Goal: Task Accomplishment & Management: Complete application form

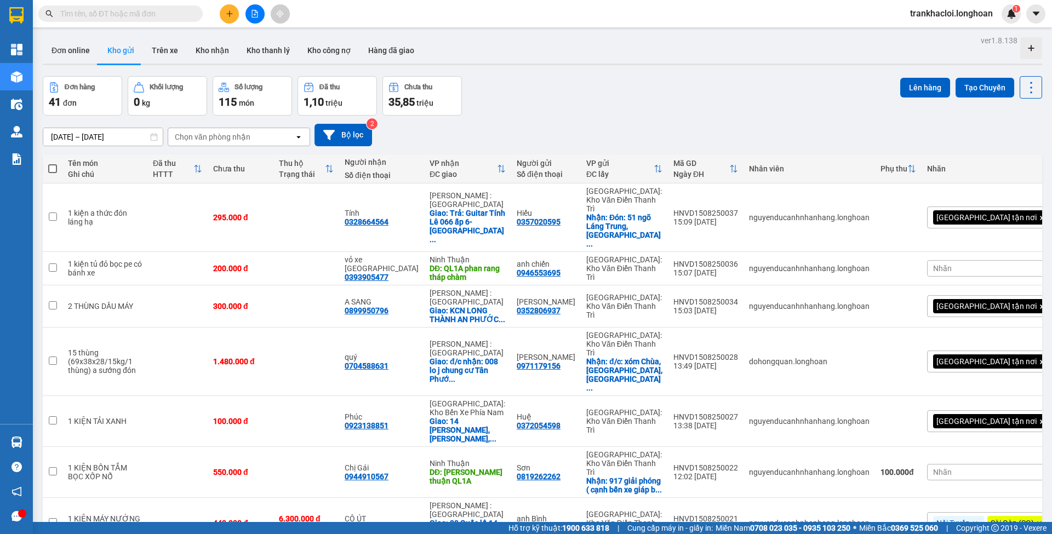
click at [181, 14] on input "text" at bounding box center [124, 14] width 129 height 12
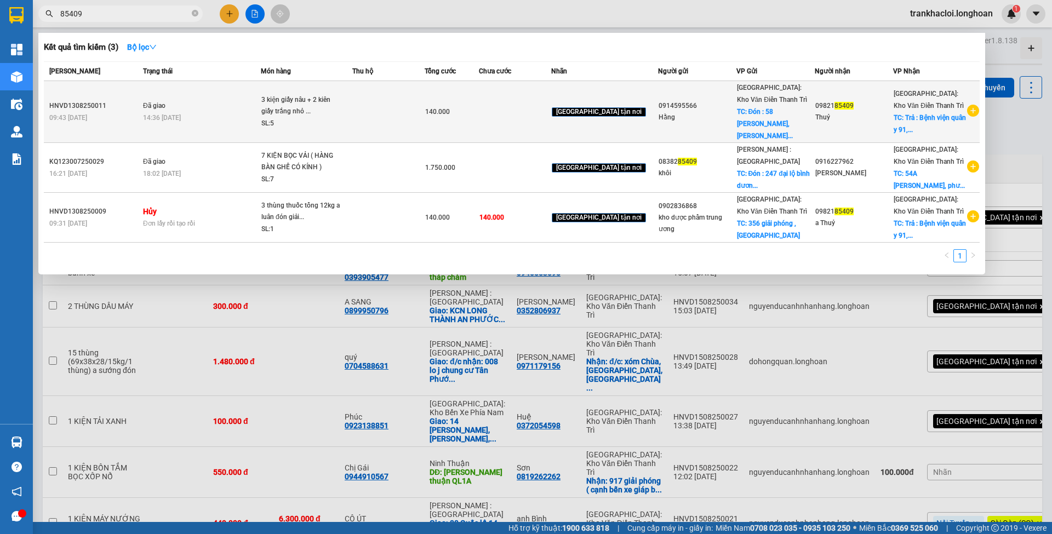
type input "85409"
click at [425, 114] on td at bounding box center [388, 112] width 72 height 62
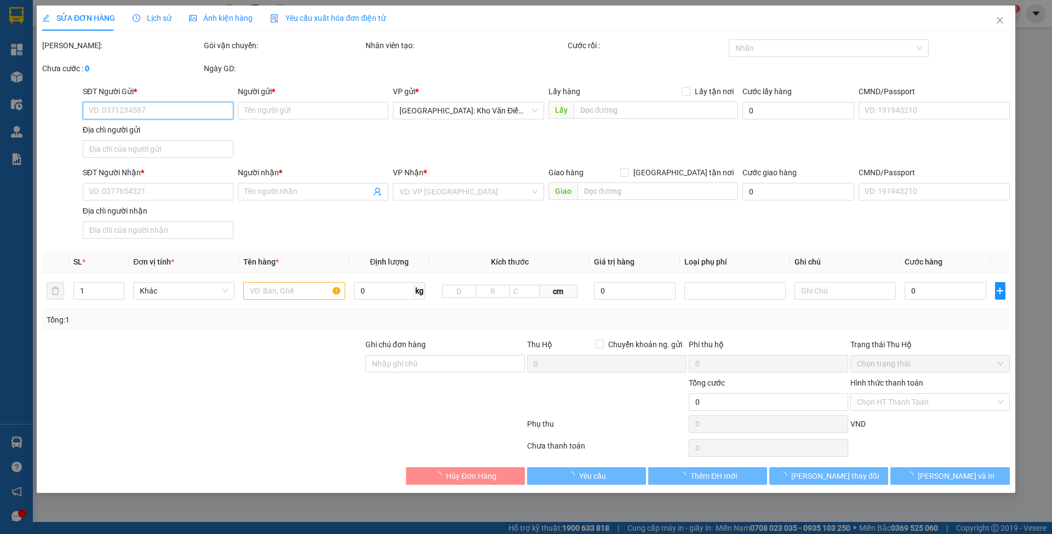
type input "0914595566"
type input "Hằng"
checkbox input "true"
type input "Đón : 58 [PERSON_NAME], [GEOGRAPHIC_DATA] , [GEOGRAPHIC_DATA]"
type input "65.000"
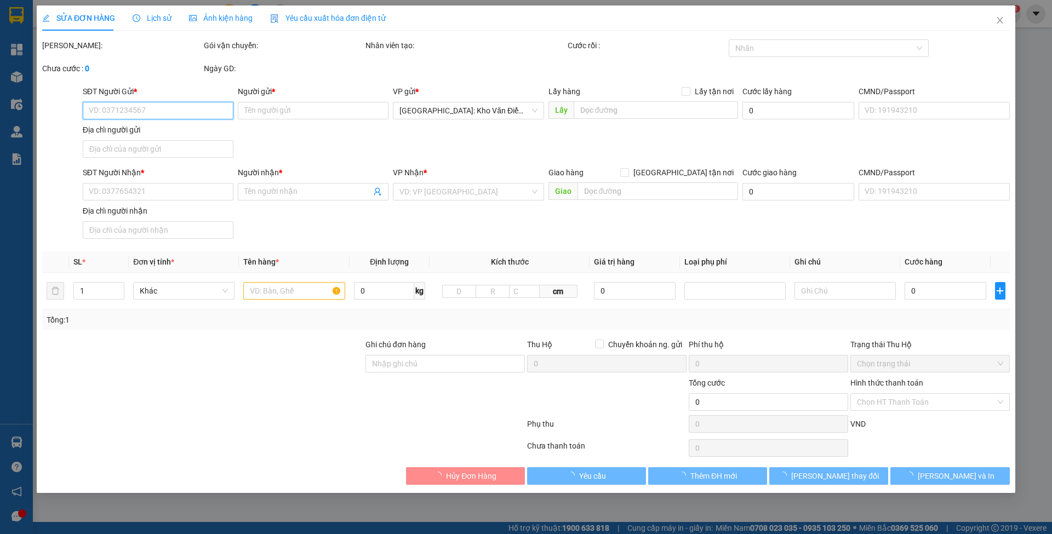
type input "0982185409"
type input "Thuỷ"
checkbox input "true"
type input "Trả : Bệnh viện quân y 91, [GEOGRAPHIC_DATA] , [GEOGRAPHIC_DATA] , [GEOGRAPHIC_…"
type input "có VAT"
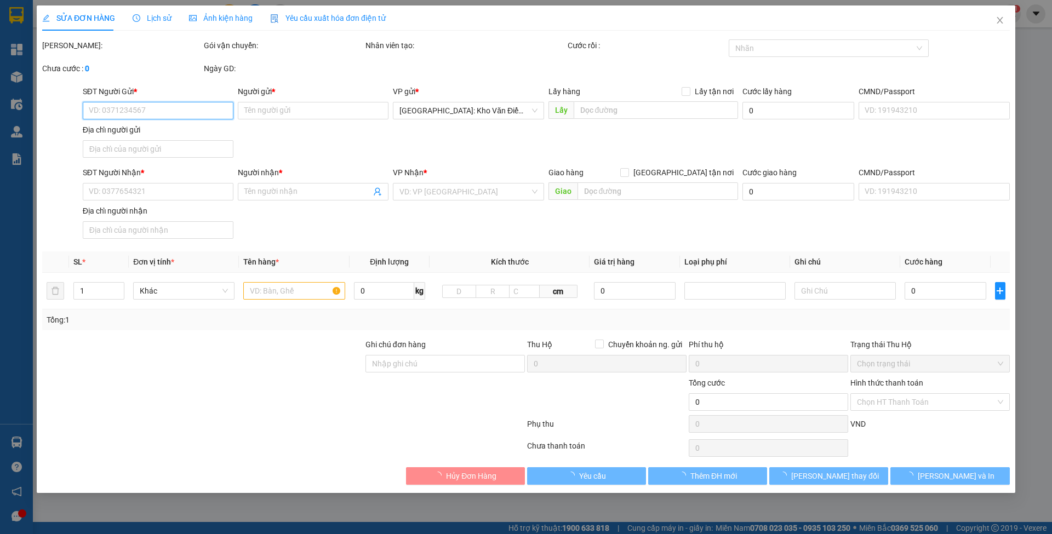
type input "140.000"
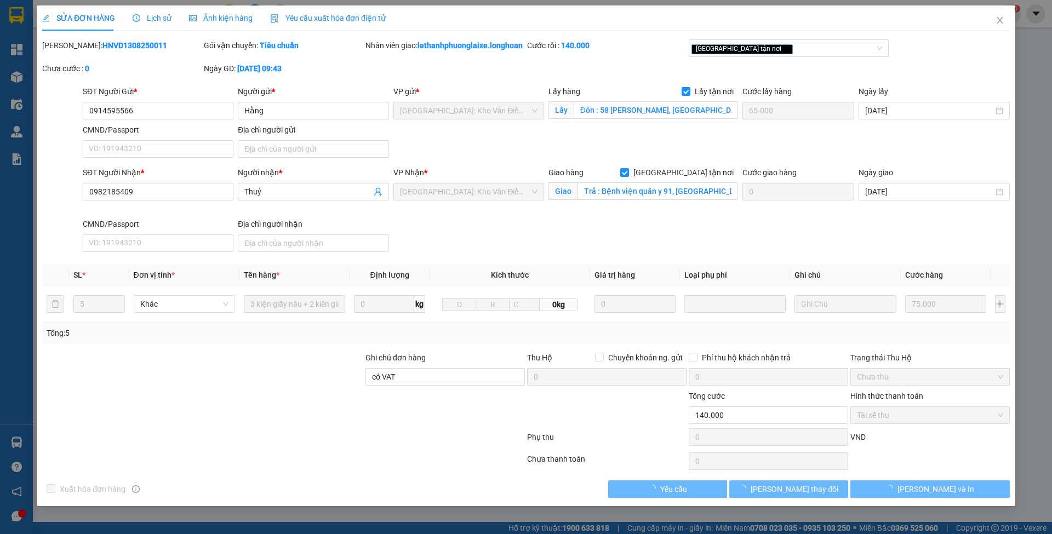
click at [145, 20] on span "Lịch sử" at bounding box center [152, 18] width 39 height 9
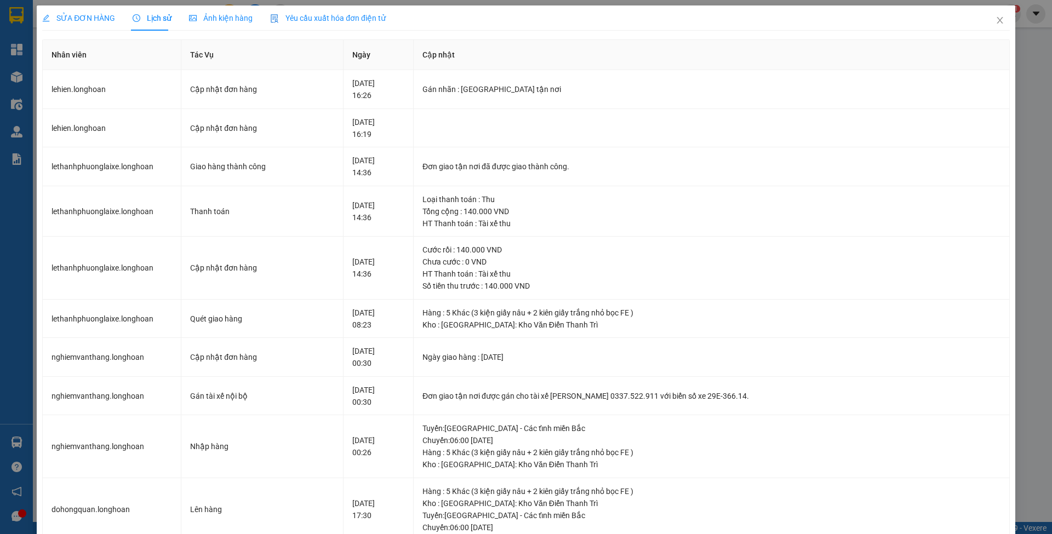
click at [64, 8] on div "SỬA ĐƠN HÀNG" at bounding box center [78, 17] width 73 height 25
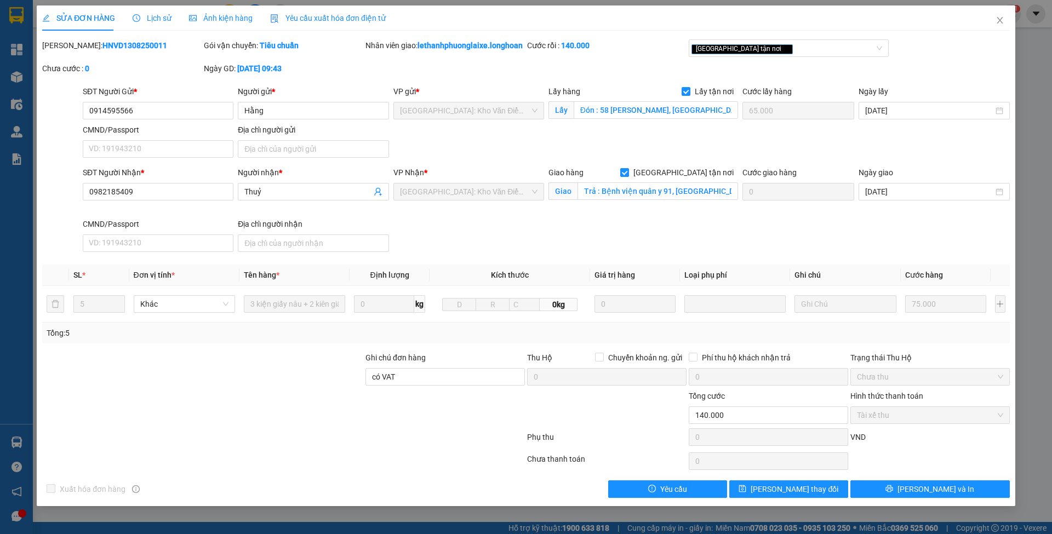
click at [91, 51] on div "[PERSON_NAME]: HNVD1308250011" at bounding box center [122, 50] width 162 height 23
copy b "HNVD1308250011"
